Goal: Transaction & Acquisition: Purchase product/service

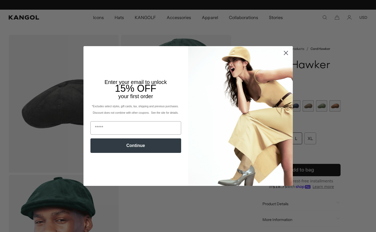
scroll to position [0, 110]
click at [286, 53] on icon "Close dialog" at bounding box center [286, 53] width 4 height 4
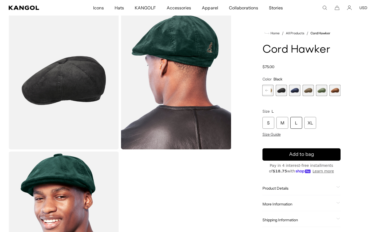
scroll to position [0, 0]
click at [298, 90] on span "6 of 9" at bounding box center [294, 90] width 11 height 11
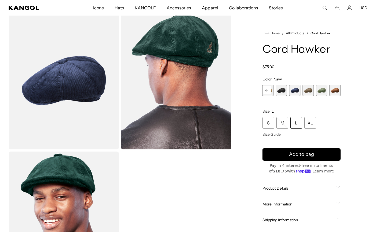
click at [310, 92] on span "7 of 9" at bounding box center [308, 90] width 11 height 11
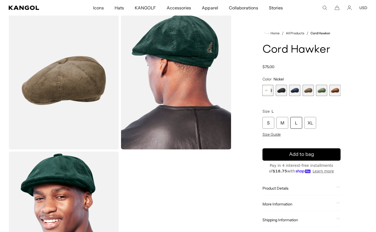
click at [339, 89] on span "9 of 9" at bounding box center [335, 90] width 11 height 11
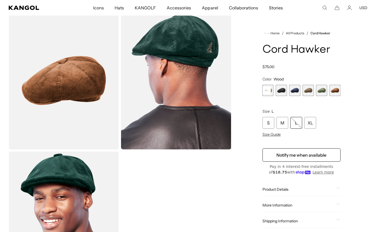
scroll to position [0, 110]
